Goal: Transaction & Acquisition: Purchase product/service

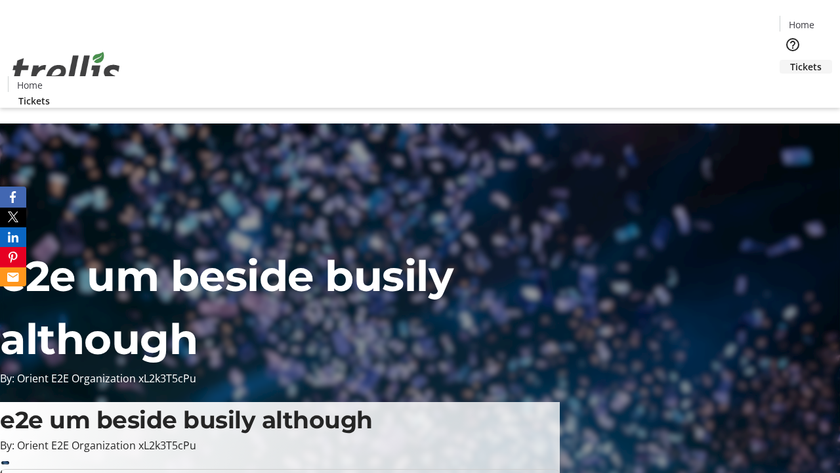
click at [790, 60] on span "Tickets" at bounding box center [806, 67] width 32 height 14
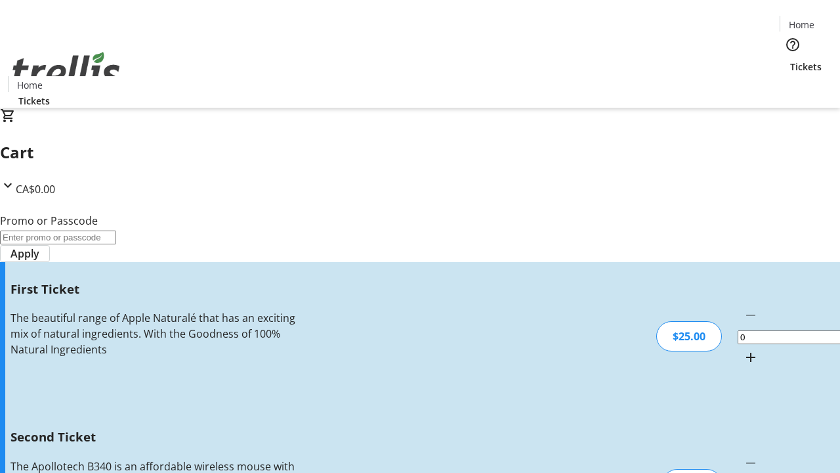
click at [743, 349] on mat-icon "Increment by one" at bounding box center [751, 357] width 16 height 16
type input "1"
type input "2"
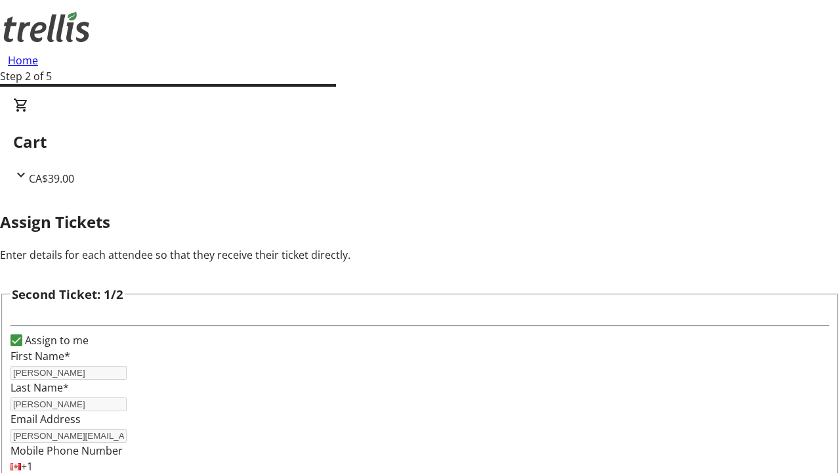
type input "[PERSON_NAME]"
type input "[PERSON_NAME][EMAIL_ADDRESS][DOMAIN_NAME]"
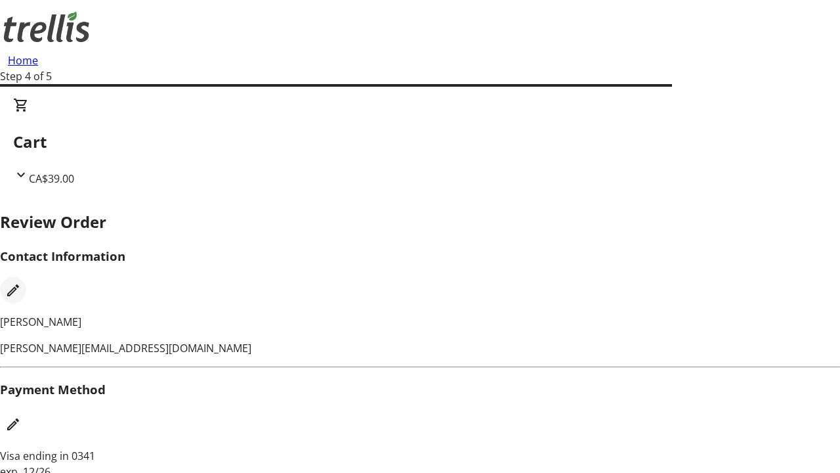
click at [21, 282] on mat-icon "Edit Contact Information" at bounding box center [13, 290] width 16 height 16
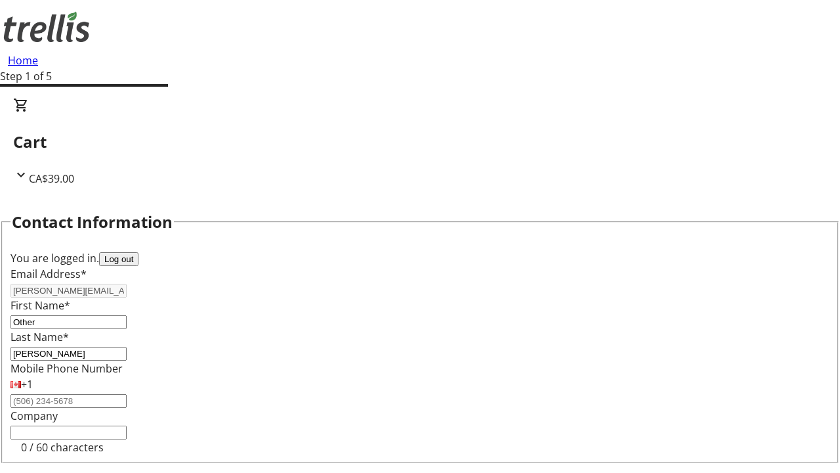
type input "Other"
type input "Name"
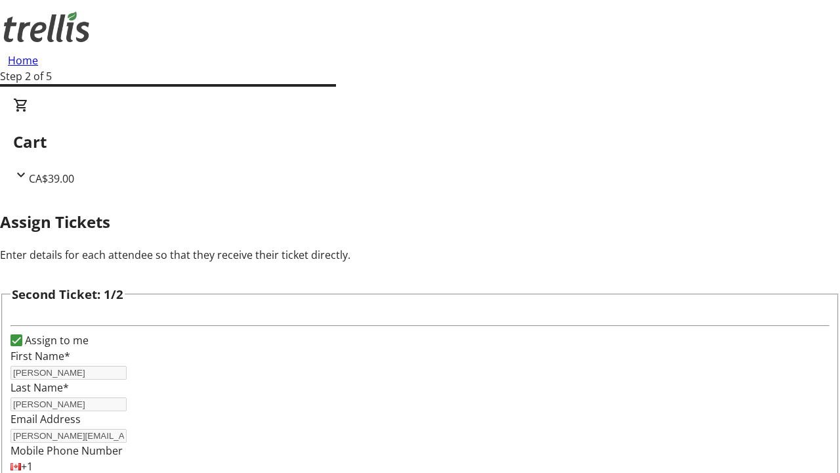
type input "New"
type input "Name"
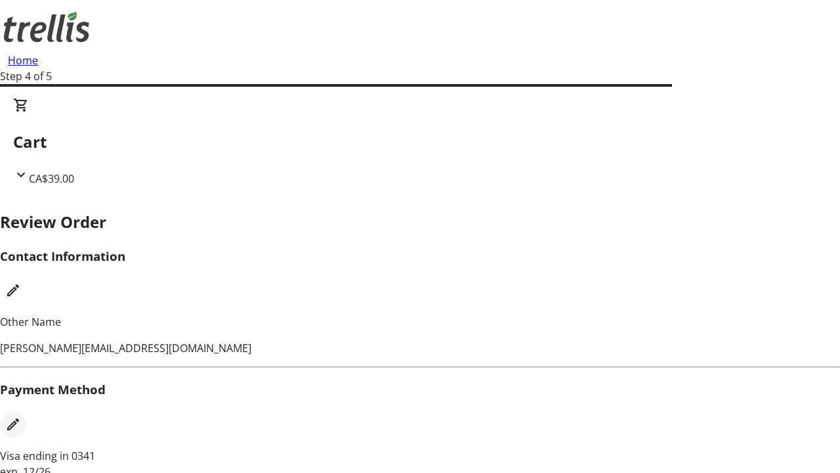
click at [21, 416] on mat-icon "Edit Payment Method" at bounding box center [13, 424] width 16 height 16
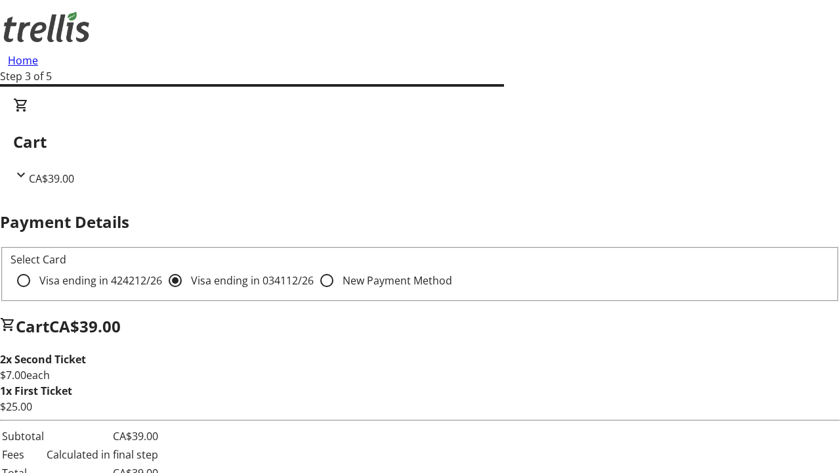
click at [37, 267] on input "Visa ending in 4242 12/26" at bounding box center [24, 280] width 26 height 26
radio input "true"
